Goal: Task Accomplishment & Management: Complete application form

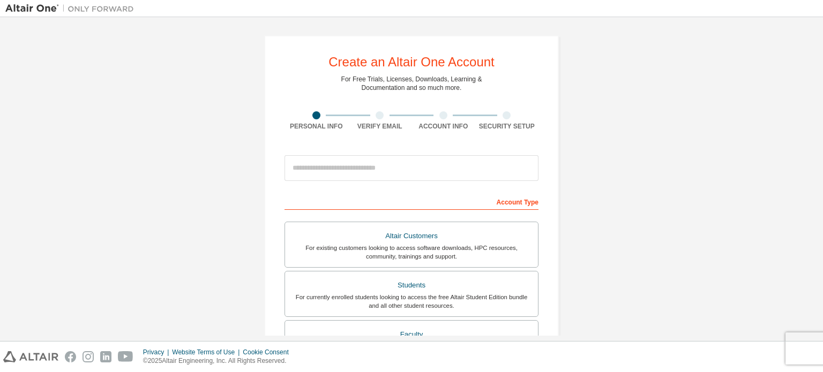
drag, startPoint x: 384, startPoint y: 182, endPoint x: 378, endPoint y: 171, distance: 12.5
click at [378, 171] on div at bounding box center [412, 168] width 254 height 36
click at [378, 171] on input "email" at bounding box center [412, 168] width 254 height 26
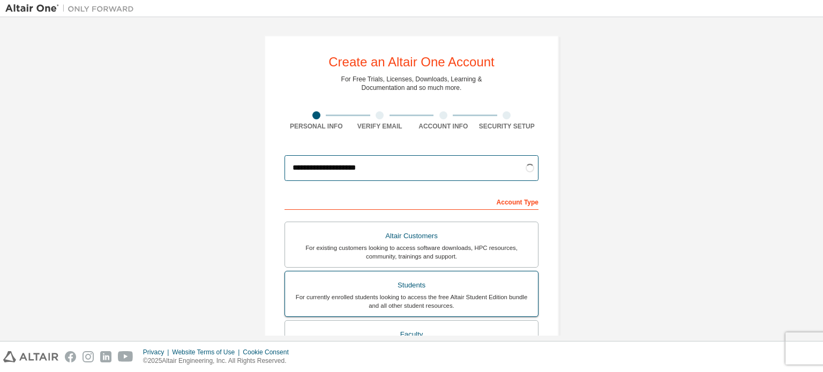
type input "**********"
click at [480, 276] on label "Students For currently enrolled students looking to access the free Altair Stud…" at bounding box center [412, 294] width 254 height 46
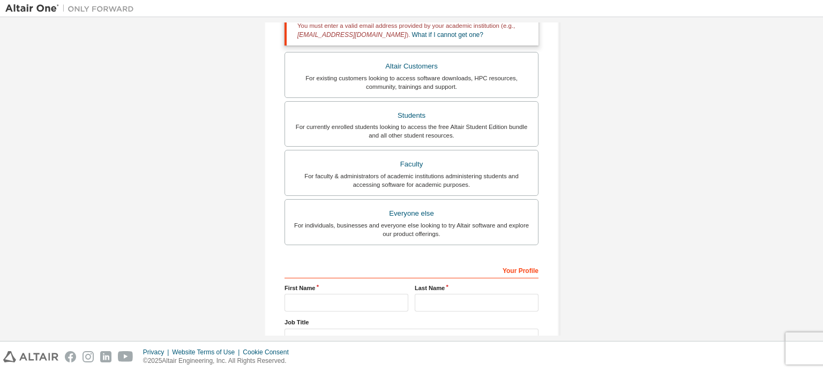
scroll to position [288, 0]
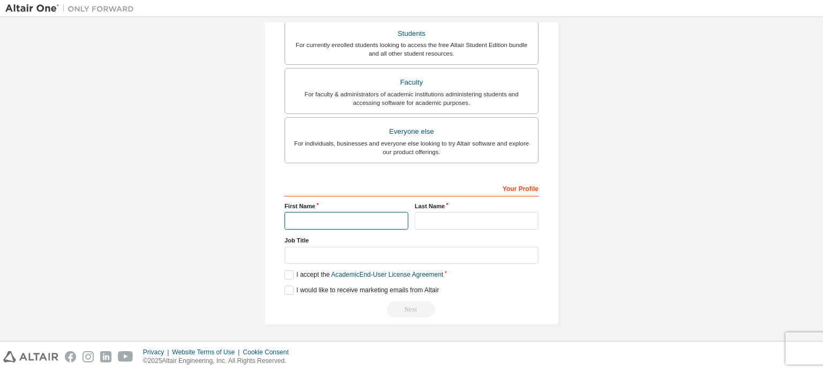
click at [334, 226] on input "text" at bounding box center [347, 221] width 124 height 18
type input "********"
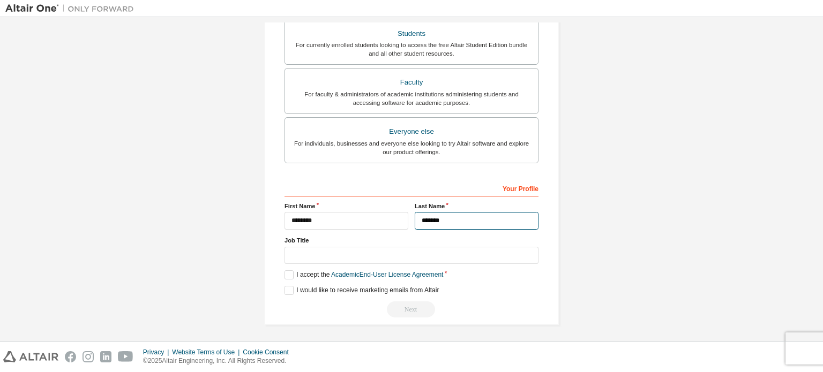
type input "*******"
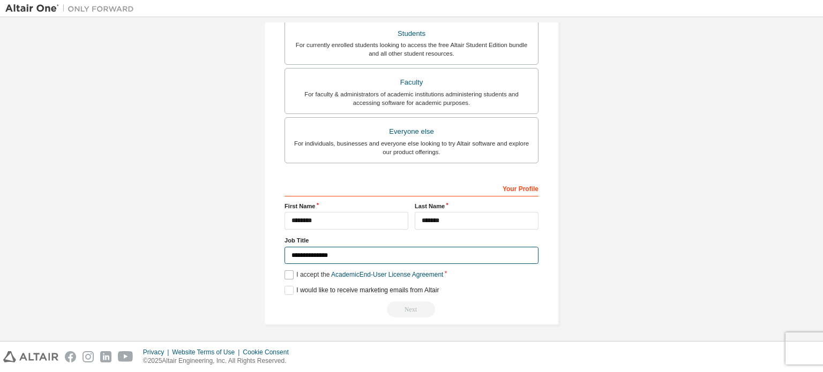
type input "**********"
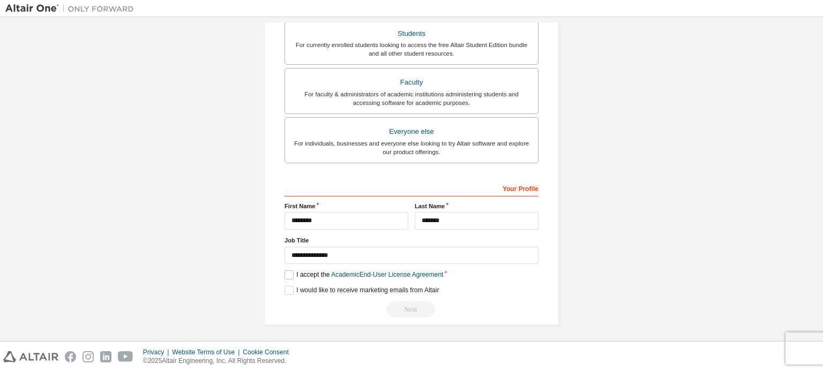
click at [287, 272] on label "I accept the Academic End-User License Agreement" at bounding box center [364, 275] width 159 height 9
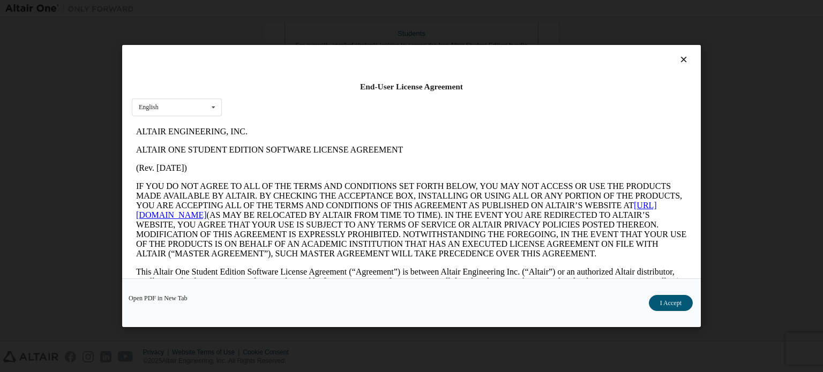
scroll to position [0, 0]
click at [678, 303] on button "I Accept" at bounding box center [671, 303] width 44 height 16
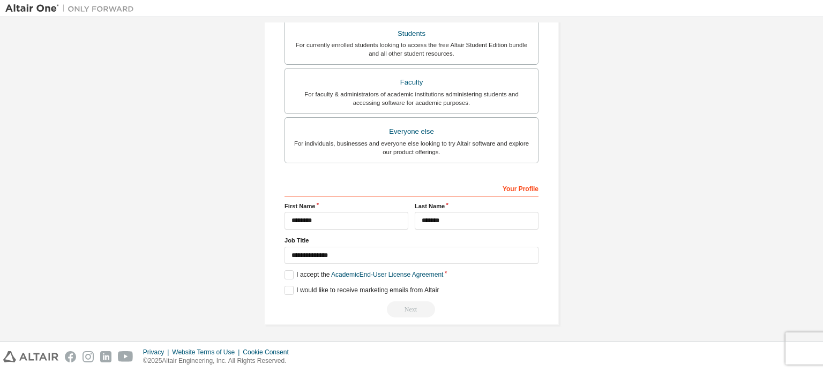
click at [409, 312] on div "Next" at bounding box center [412, 310] width 254 height 16
click at [288, 289] on label "I would like to receive marketing emails from Altair" at bounding box center [362, 290] width 154 height 9
click at [285, 289] on label "I would like to receive marketing emails from Altair" at bounding box center [362, 290] width 154 height 9
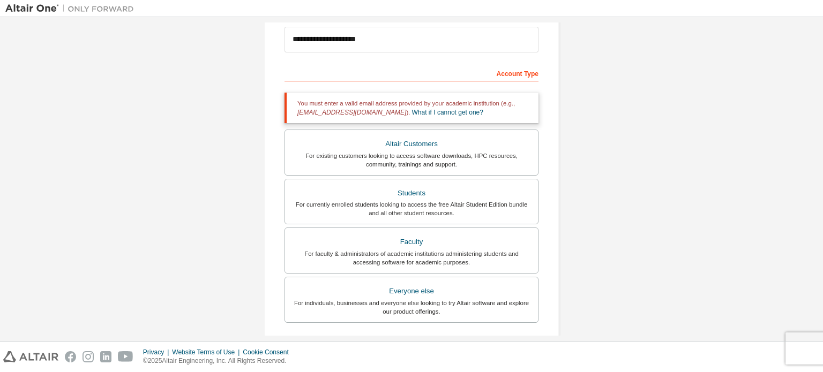
scroll to position [128, 0]
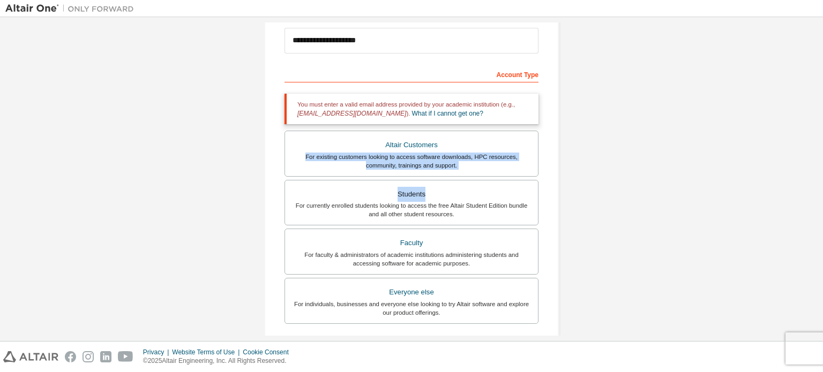
drag, startPoint x: 810, startPoint y: 184, endPoint x: 807, endPoint y: 141, distance: 43.5
click at [807, 141] on div "**********" at bounding box center [411, 197] width 812 height 604
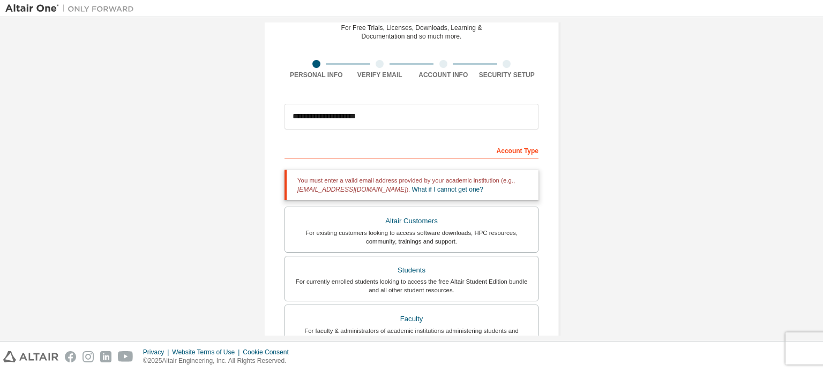
scroll to position [38, 0]
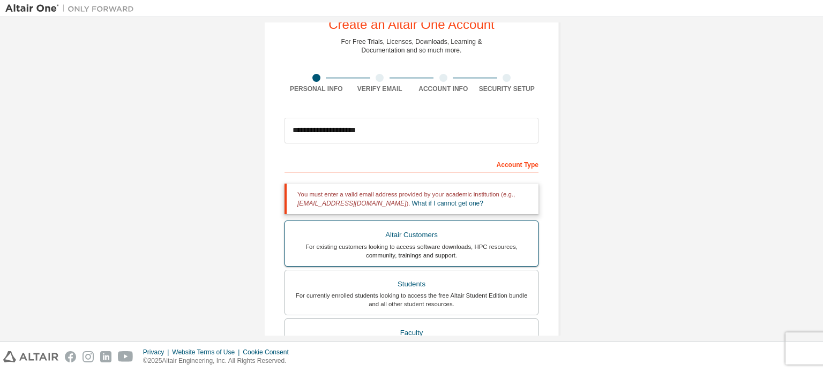
click at [513, 224] on label "Altair Customers For existing customers looking to access software downloads, H…" at bounding box center [412, 244] width 254 height 46
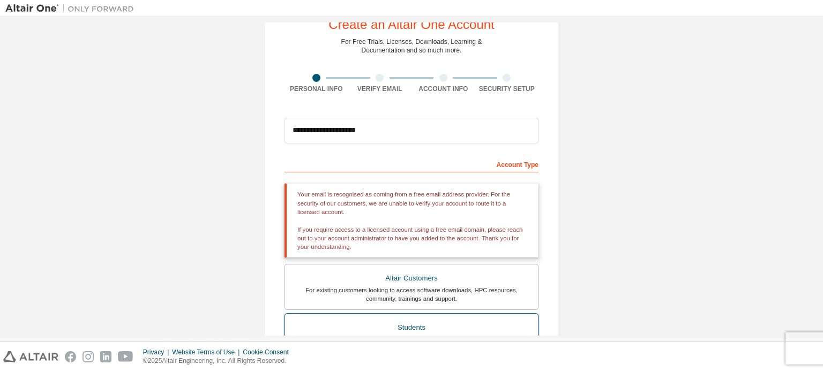
click at [476, 326] on div "Students" at bounding box center [412, 327] width 240 height 15
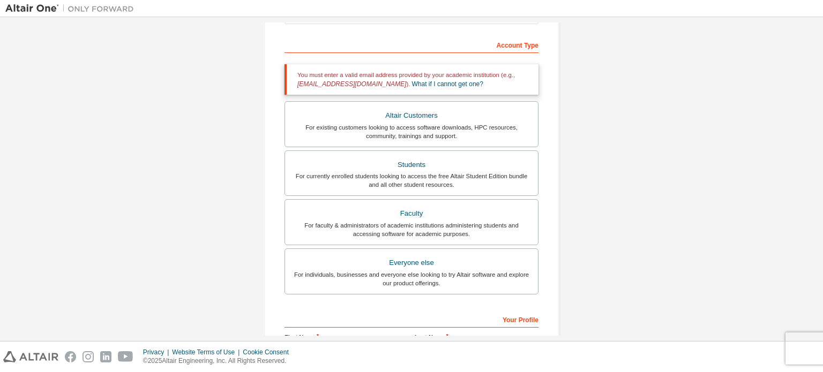
scroll to position [159, 0]
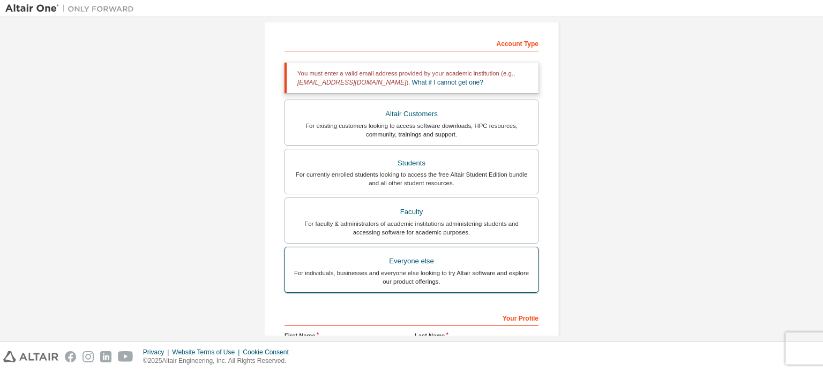
click at [471, 272] on div "For individuals, businesses and everyone else looking to try Altair software an…" at bounding box center [412, 277] width 240 height 17
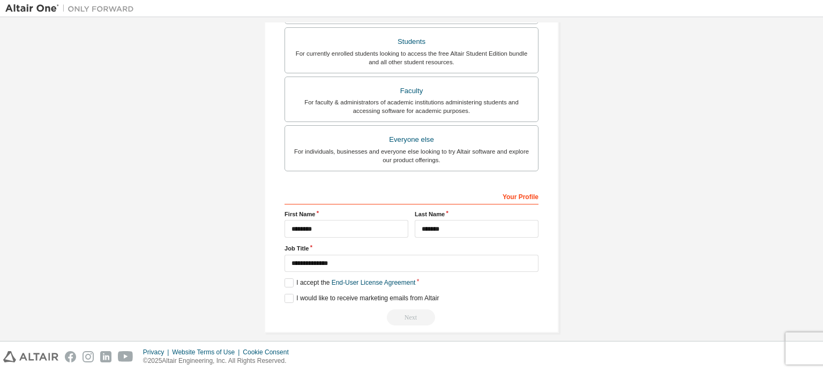
scroll to position [251, 0]
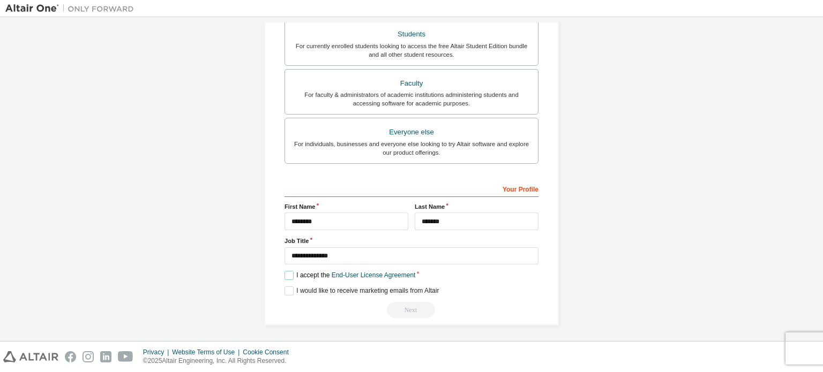
click at [292, 273] on label "I accept the End-User License Agreement" at bounding box center [350, 275] width 131 height 9
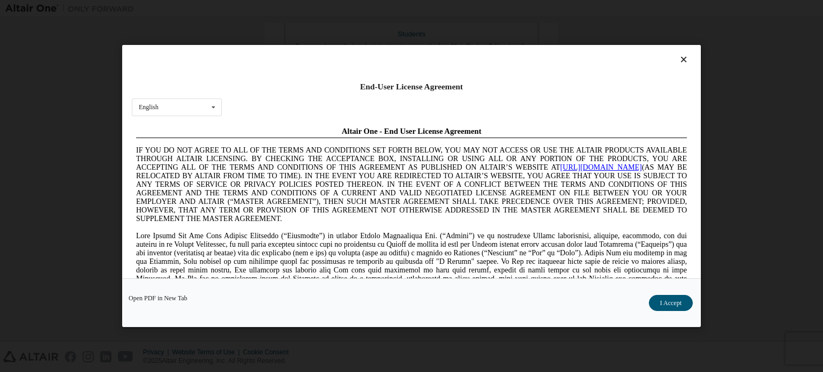
scroll to position [0, 0]
click at [686, 297] on button "I Accept" at bounding box center [671, 303] width 44 height 16
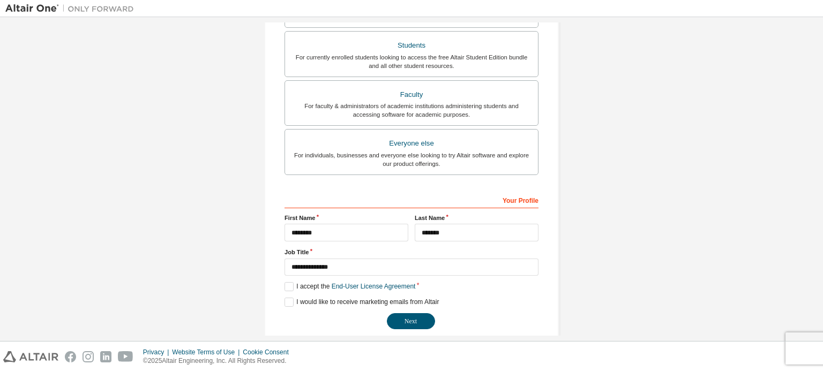
scroll to position [241, 0]
click at [409, 319] on button "Next" at bounding box center [411, 320] width 48 height 16
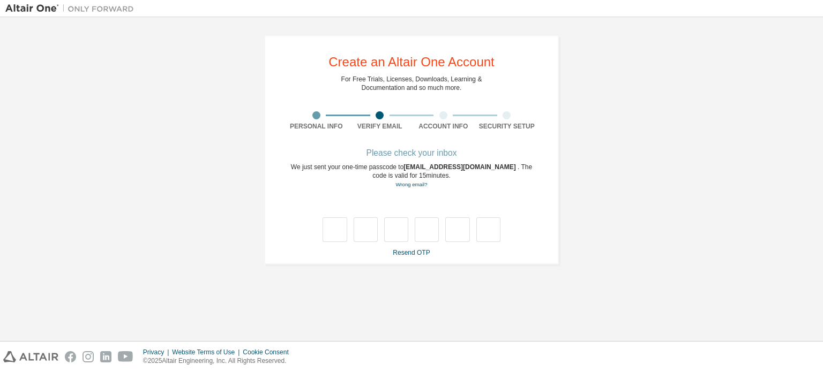
scroll to position [0, 0]
type input "*"
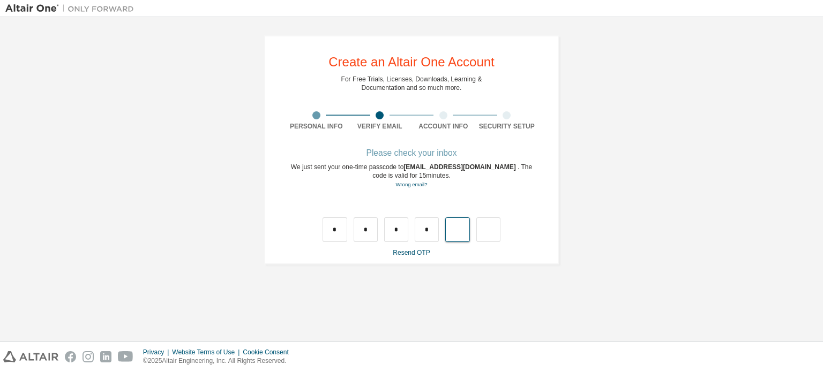
type input "*"
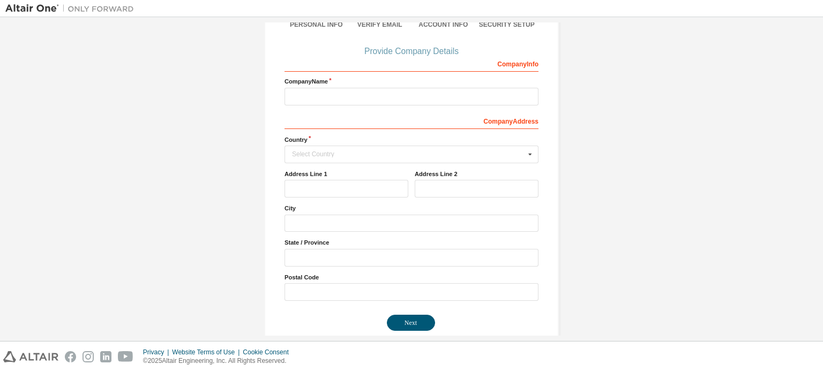
scroll to position [115, 0]
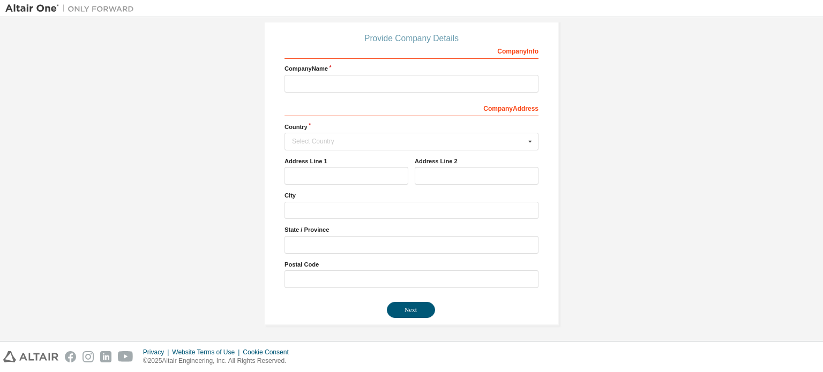
drag, startPoint x: 810, startPoint y: 216, endPoint x: 808, endPoint y: 203, distance: 13.6
click at [808, 203] on div "Create an Altair One Account For Free Trials, Licenses, Downloads, Learning & D…" at bounding box center [411, 123] width 812 height 431
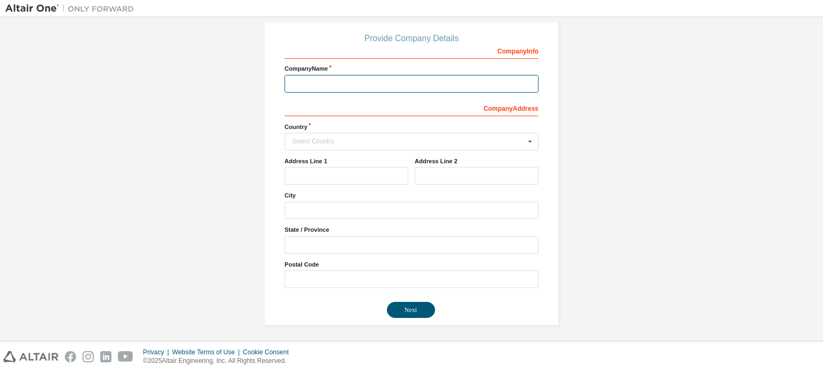
click at [460, 79] on input "text" at bounding box center [412, 84] width 254 height 18
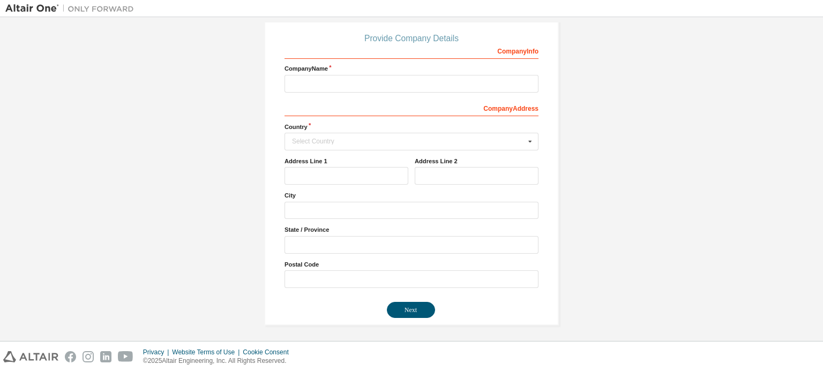
click at [629, 198] on div "Create an Altair One Account For Free Trials, Licenses, Downloads, Learning & D…" at bounding box center [411, 123] width 812 height 431
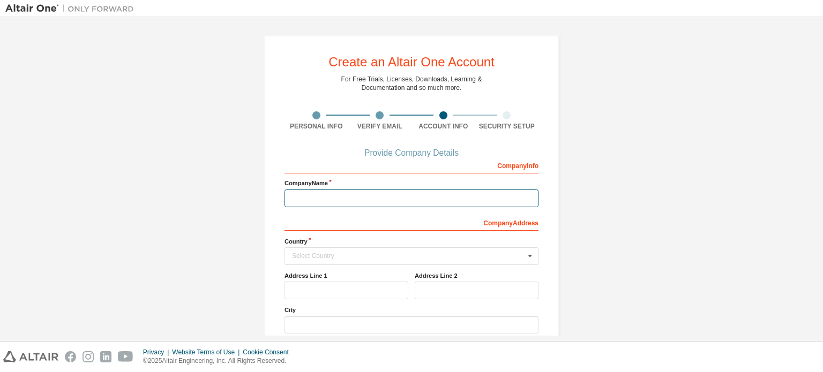
click at [374, 202] on input "text" at bounding box center [412, 199] width 254 height 18
type input "*"
click at [360, 253] on div "Select Country" at bounding box center [408, 256] width 233 height 6
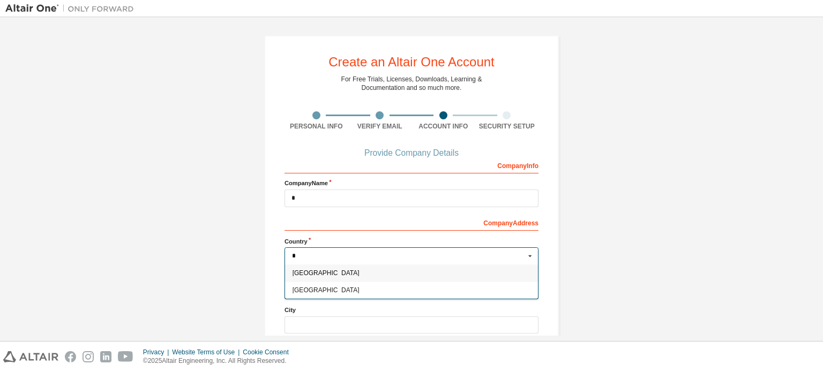
type input "*"
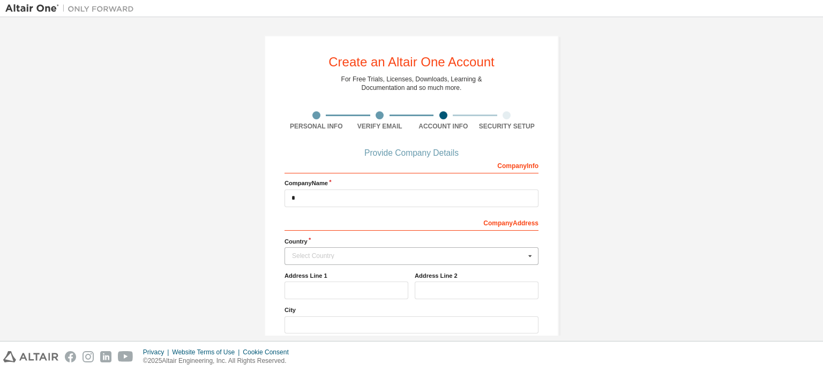
click at [520, 232] on div "Company Info Company Name * Company Address Country Select Country Afghanistan …" at bounding box center [412, 279] width 254 height 247
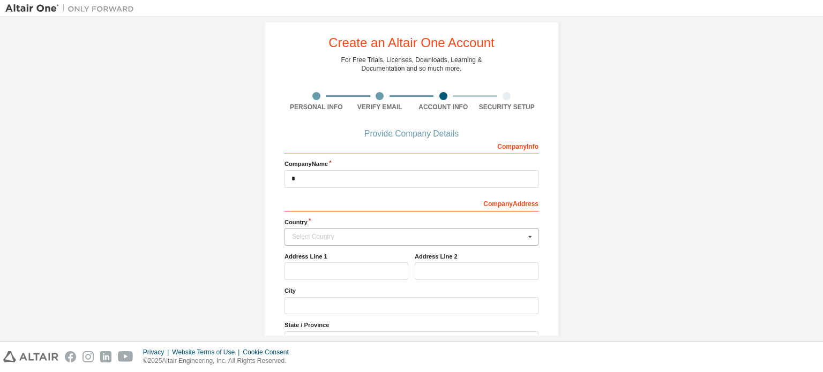
scroll to position [5, 0]
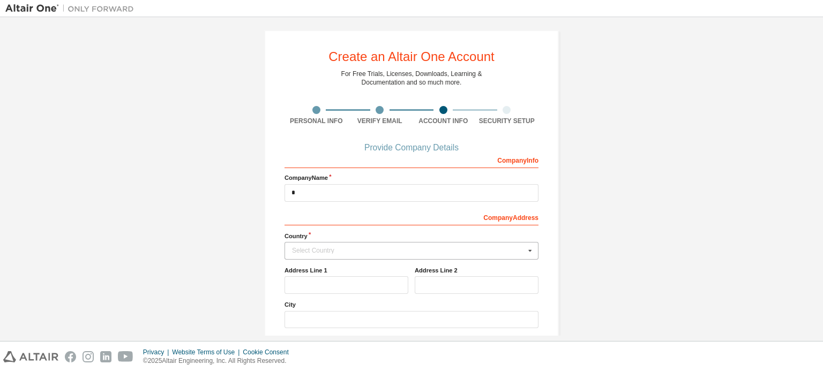
drag, startPoint x: 821, startPoint y: 135, endPoint x: 823, endPoint y: 173, distance: 38.1
click at [823, 173] on div "Create an Altair One Account For Free Trials, Licenses, Downloads, Learning & D…" at bounding box center [411, 179] width 823 height 324
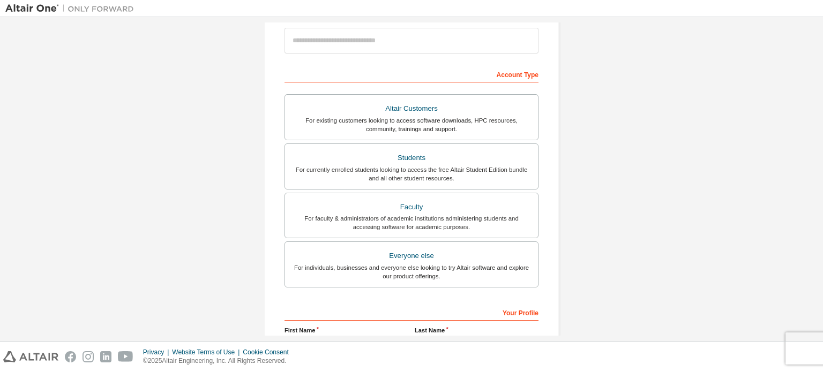
scroll to position [128, 0]
drag, startPoint x: 818, startPoint y: 192, endPoint x: 818, endPoint y: 199, distance: 7.0
click at [818, 199] on div "Create an Altair One Account For Free Trials, Licenses, Downloads, Learning & D…" at bounding box center [411, 179] width 823 height 324
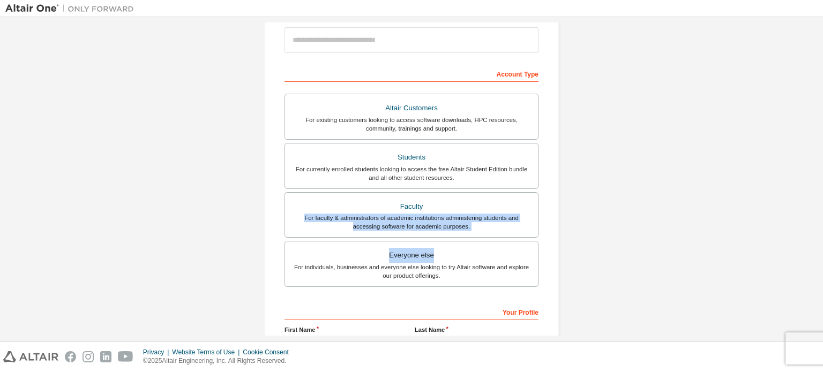
drag, startPoint x: 818, startPoint y: 199, endPoint x: 823, endPoint y: 240, distance: 41.5
click at [823, 240] on div "Create an Altair One Account For Free Trials, Licenses, Downloads, Learning & D…" at bounding box center [411, 179] width 823 height 324
click at [717, 193] on div "Create an Altair One Account For Free Trials, Licenses, Downloads, Learning & D…" at bounding box center [411, 178] width 812 height 568
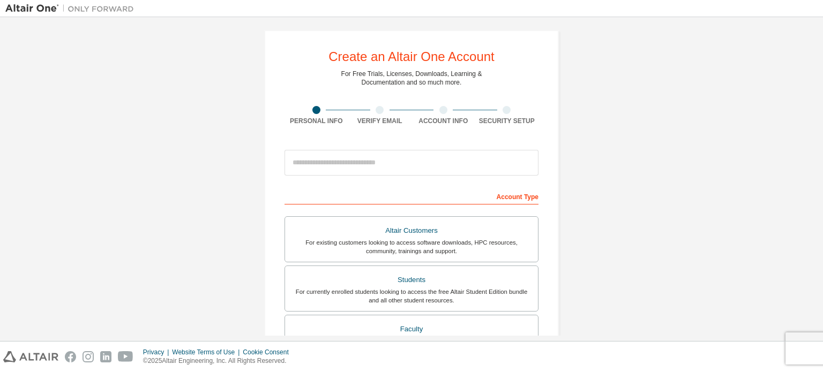
scroll to position [0, 0]
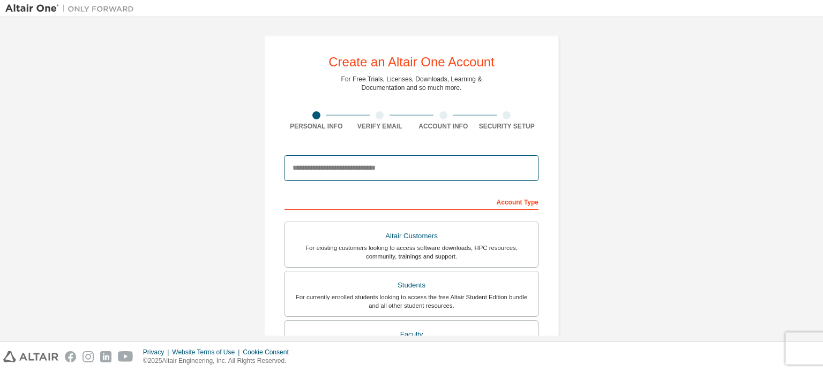
click at [407, 162] on input "email" at bounding box center [412, 168] width 254 height 26
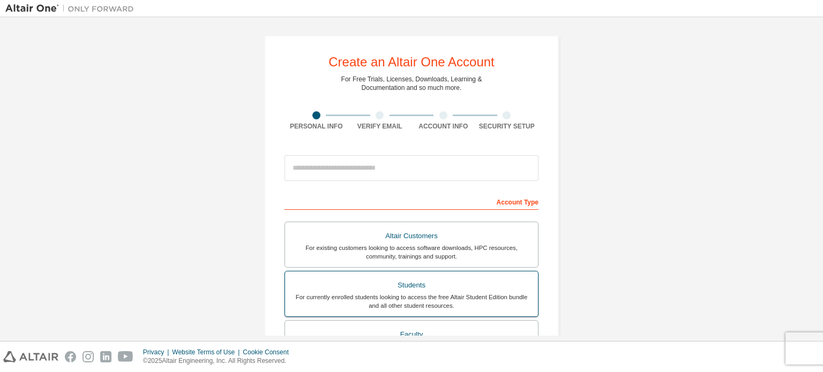
click at [390, 293] on div "For currently enrolled students looking to access the free Altair Student Editi…" at bounding box center [412, 301] width 240 height 17
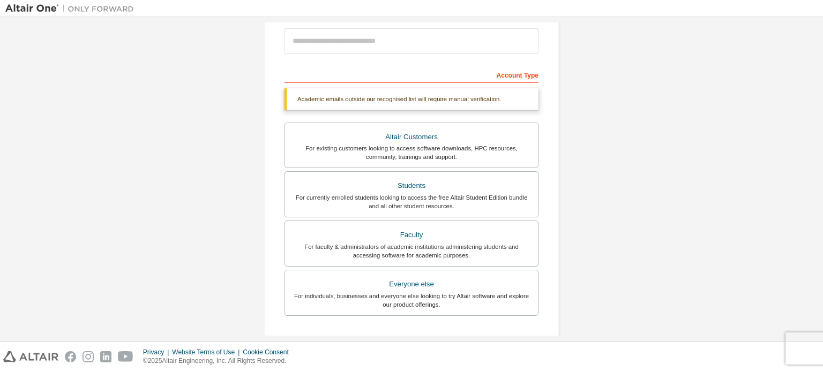
scroll to position [130, 0]
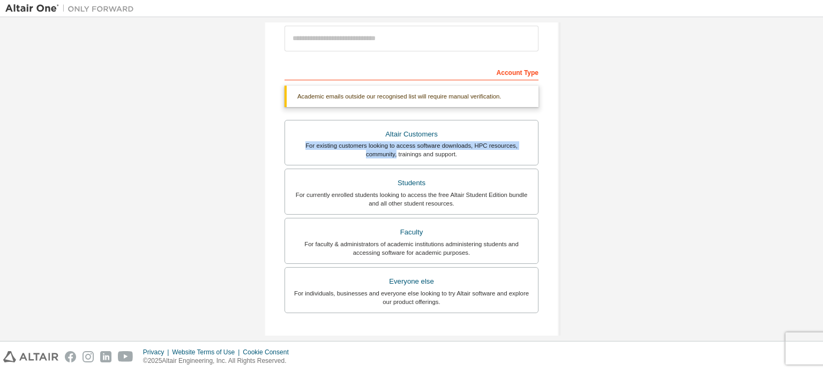
click at [817, 142] on div "Create an Altair One Account For Free Trials, Licenses, Downloads, Learning & D…" at bounding box center [411, 180] width 812 height 314
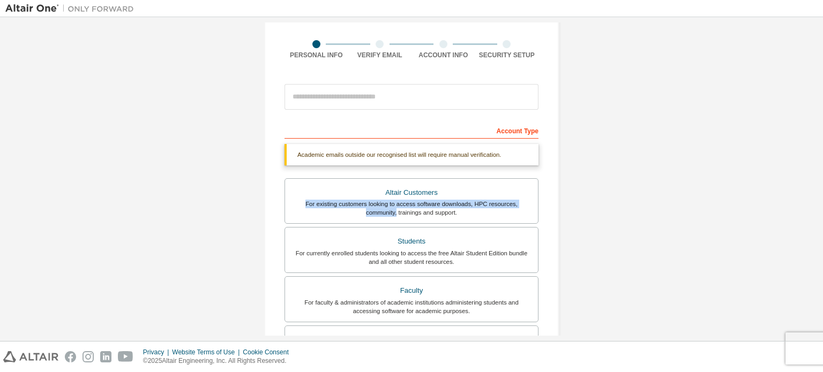
scroll to position [71, 0]
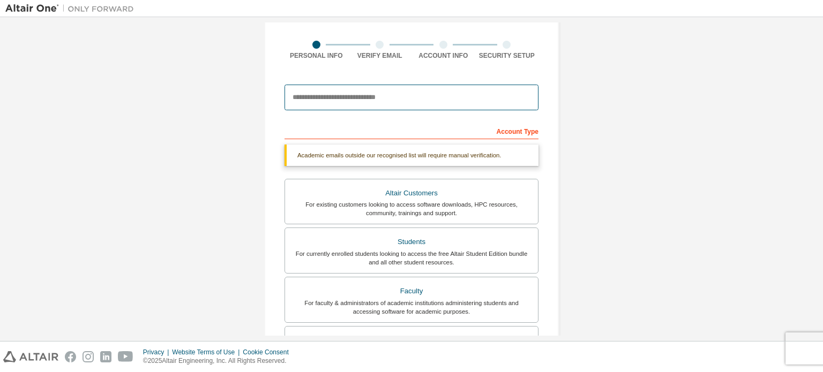
click at [377, 85] on input "email" at bounding box center [412, 98] width 254 height 26
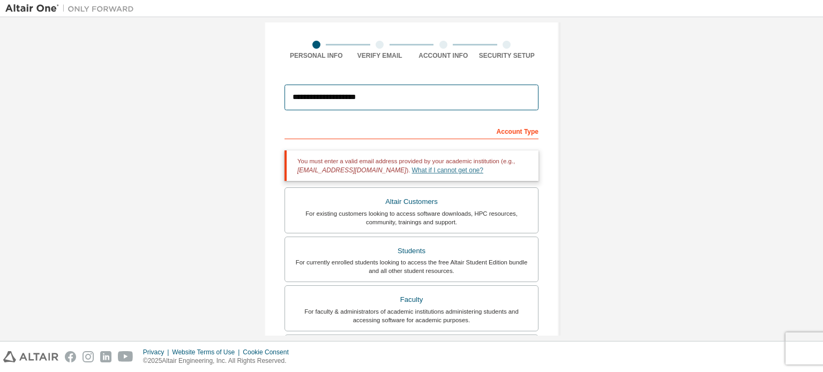
type input "**********"
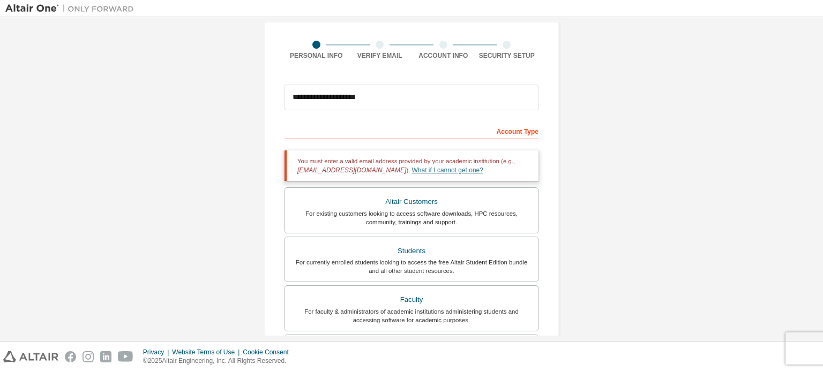
click at [420, 170] on link "What if I cannot get one?" at bounding box center [447, 171] width 71 height 8
